Goal: Information Seeking & Learning: Find specific fact

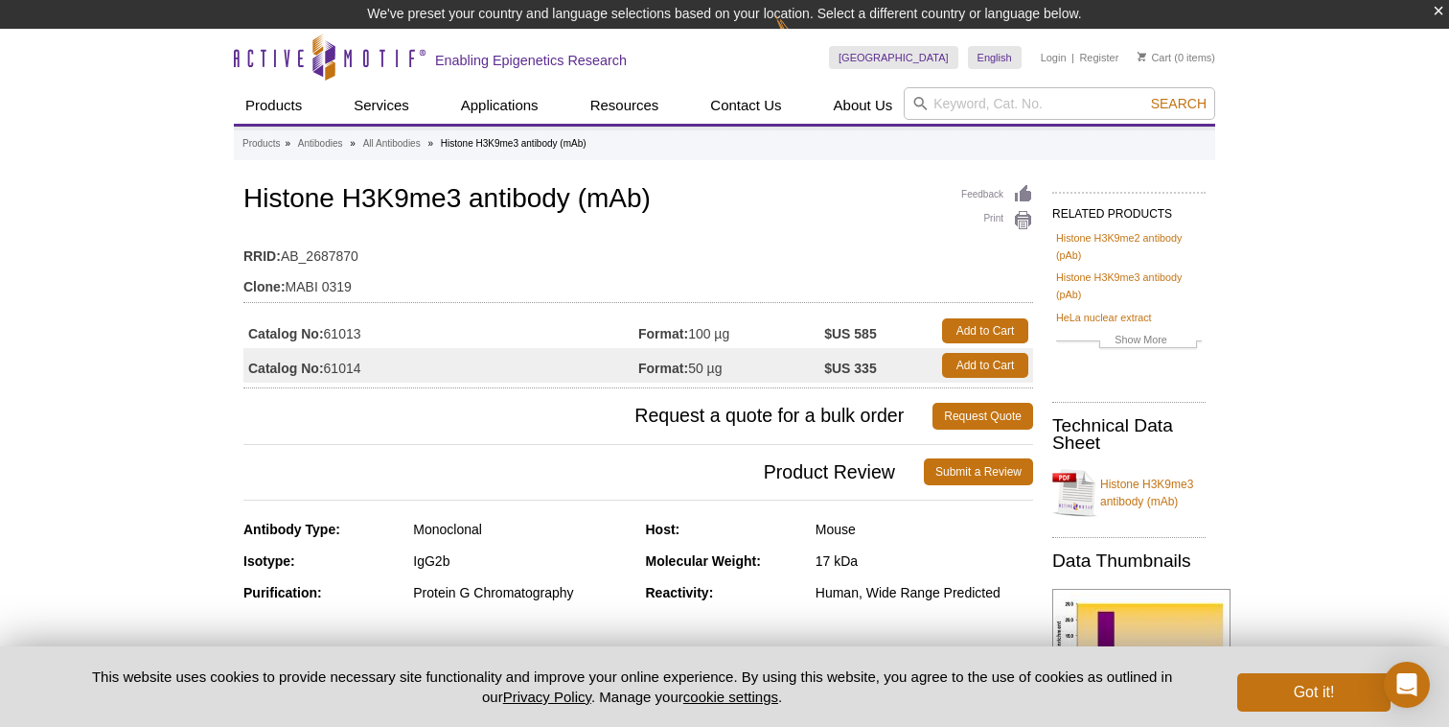
click at [351, 333] on td "Catalog No: 61013" at bounding box center [440, 330] width 395 height 35
copy td "61013"
